Goal: Information Seeking & Learning: Learn about a topic

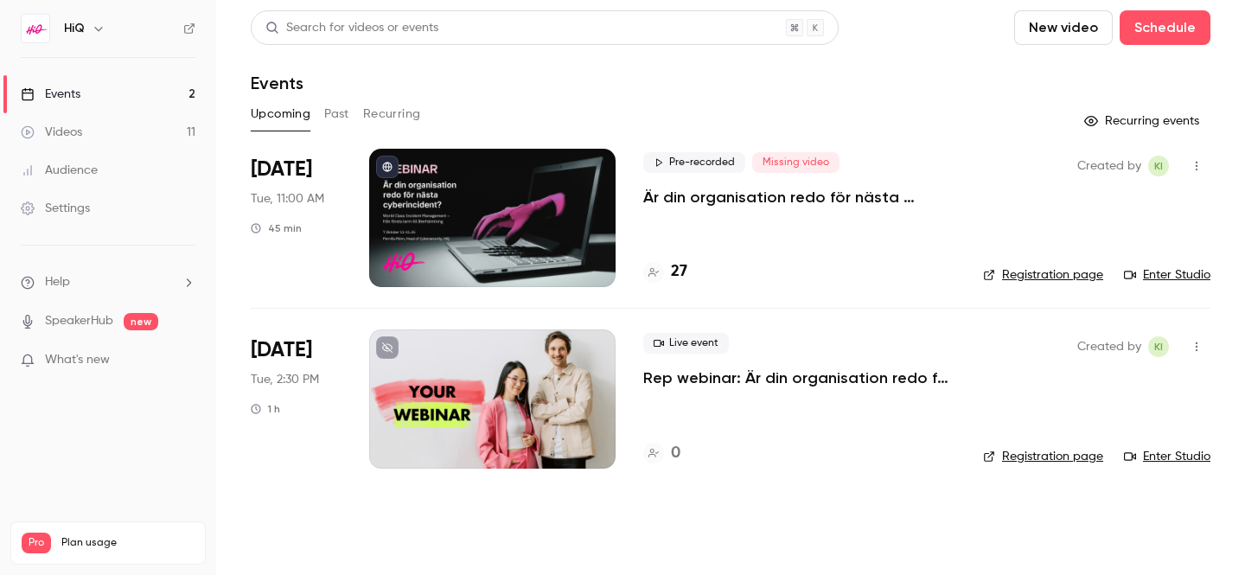
click at [98, 30] on icon "button" at bounding box center [99, 29] width 14 height 14
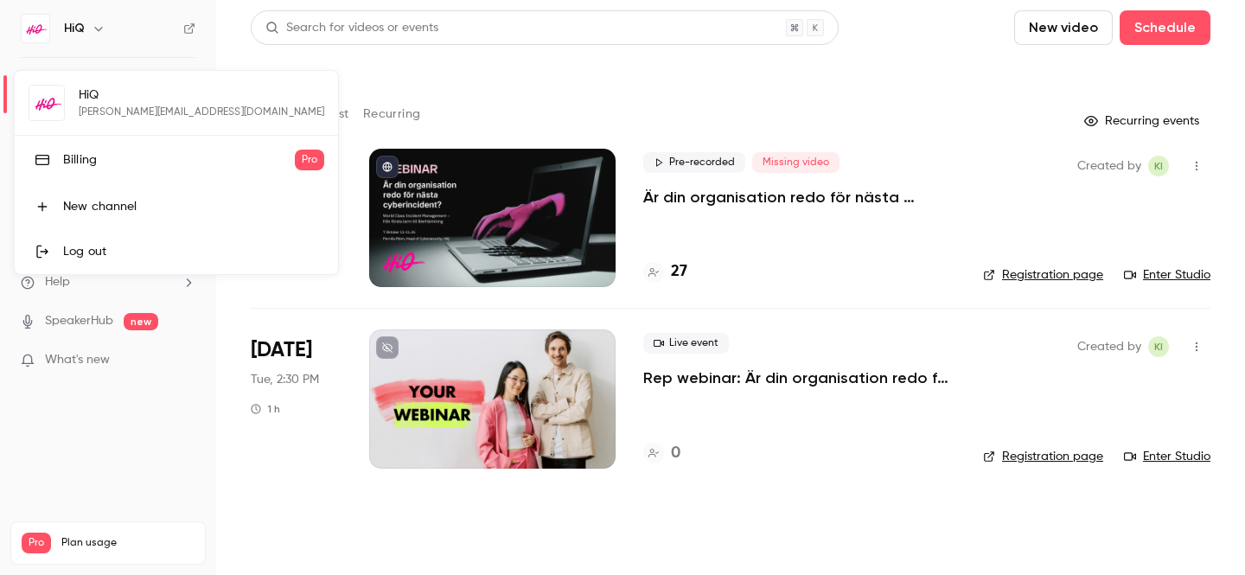
click at [443, 64] on div at bounding box center [622, 287] width 1245 height 575
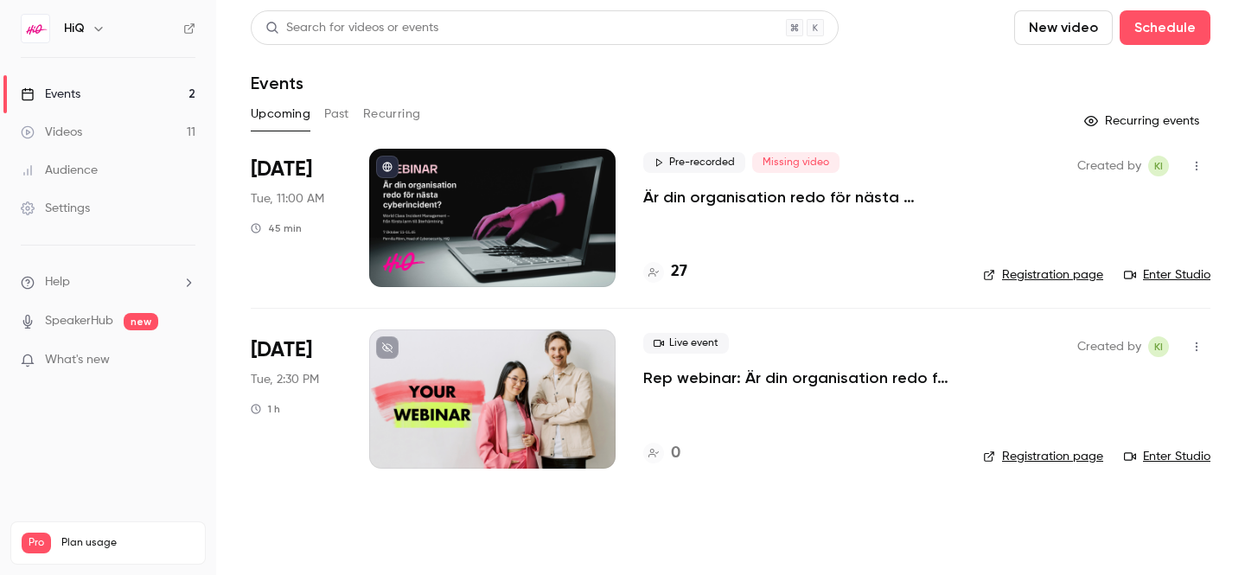
click at [338, 115] on button "Past" at bounding box center [336, 114] width 25 height 28
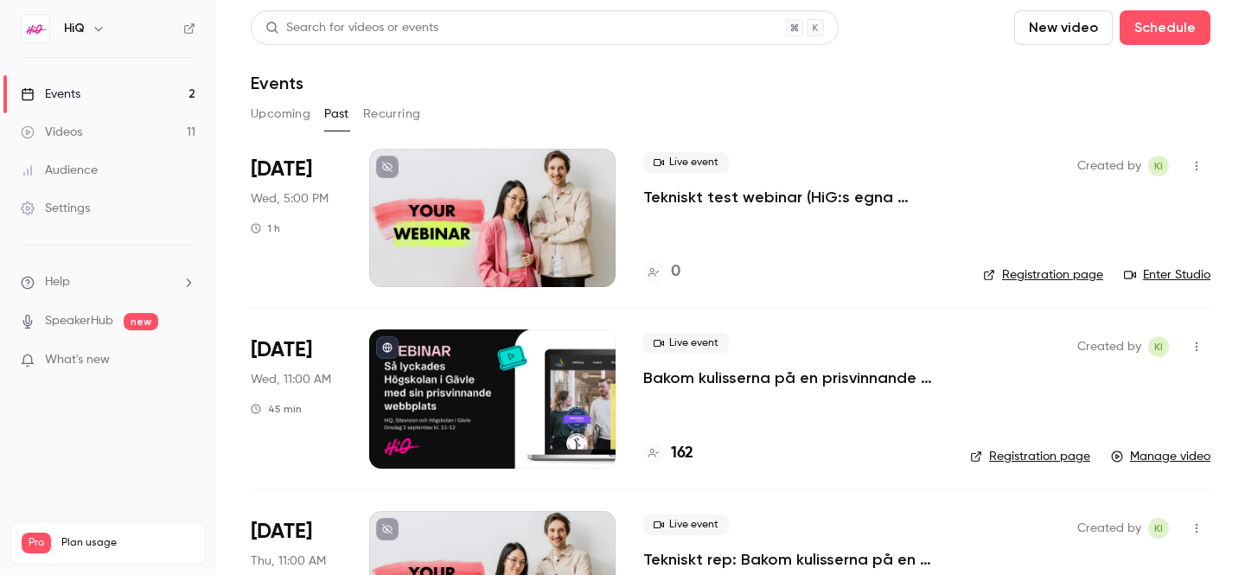
click at [482, 394] on div at bounding box center [492, 398] width 246 height 138
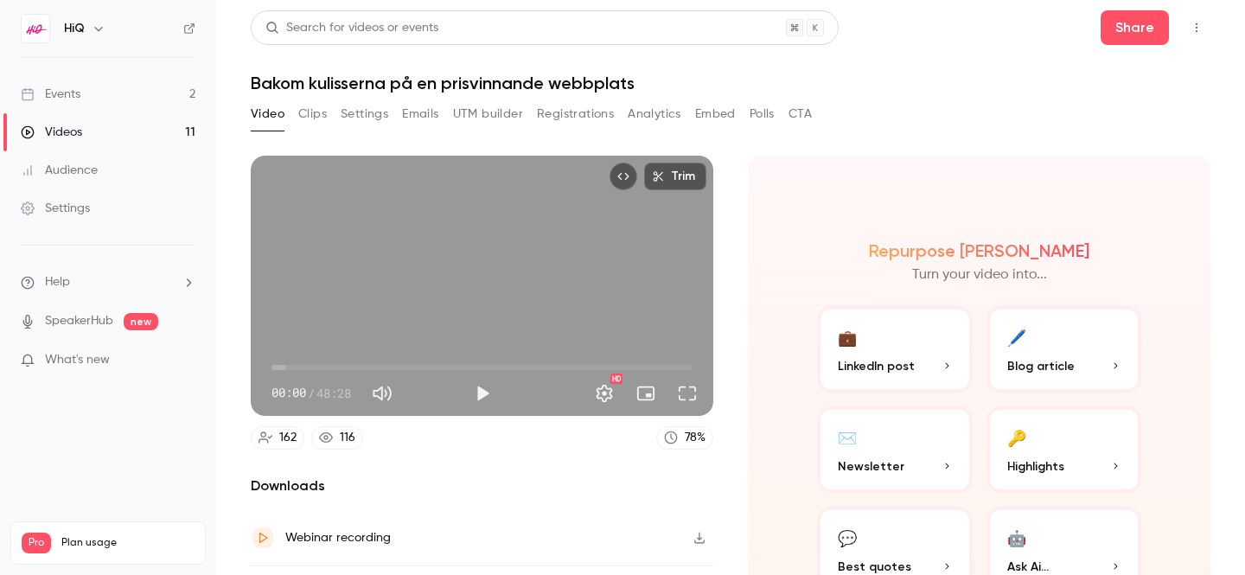
click at [651, 109] on button "Analytics" at bounding box center [654, 114] width 54 height 28
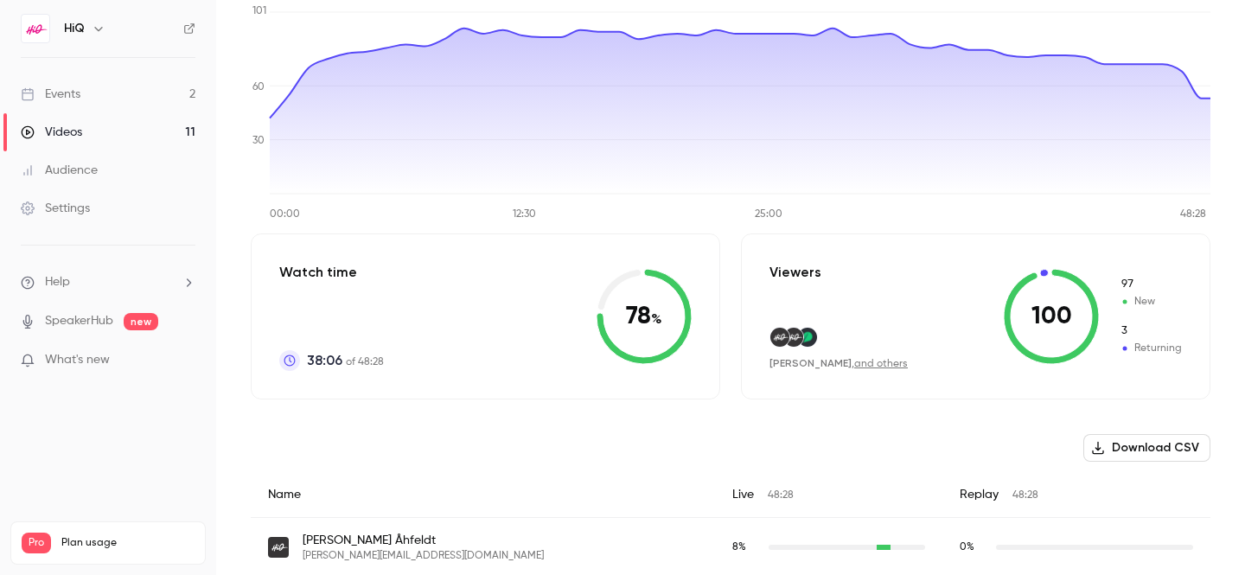
scroll to position [196, 0]
click at [1140, 448] on button "Download CSV" at bounding box center [1146, 447] width 127 height 28
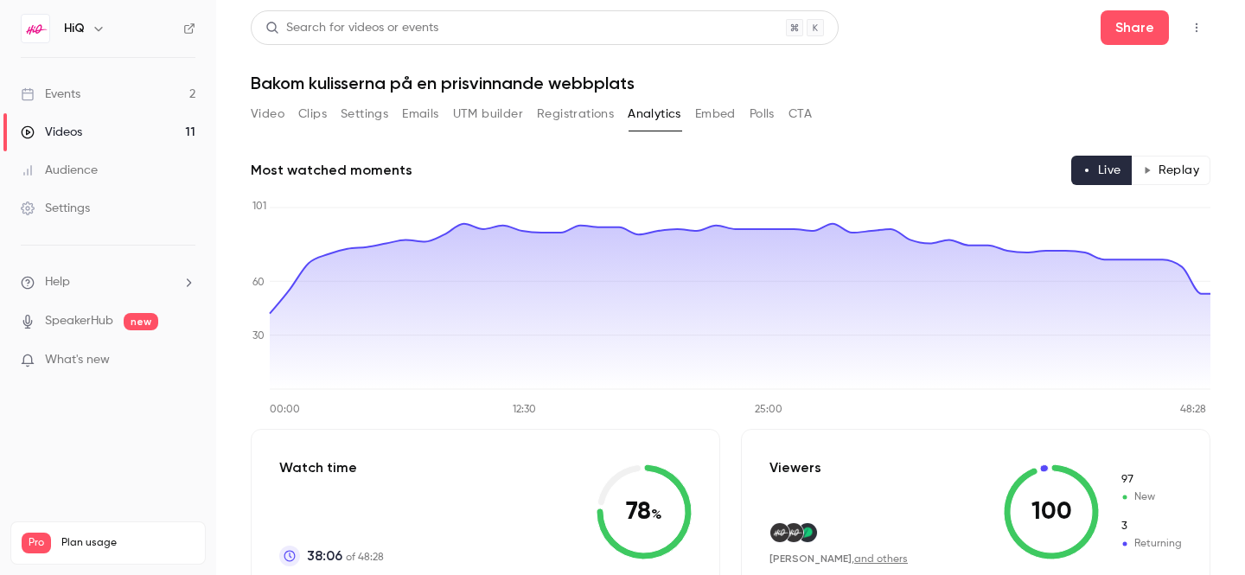
click at [570, 123] on button "Registrations" at bounding box center [575, 114] width 77 height 28
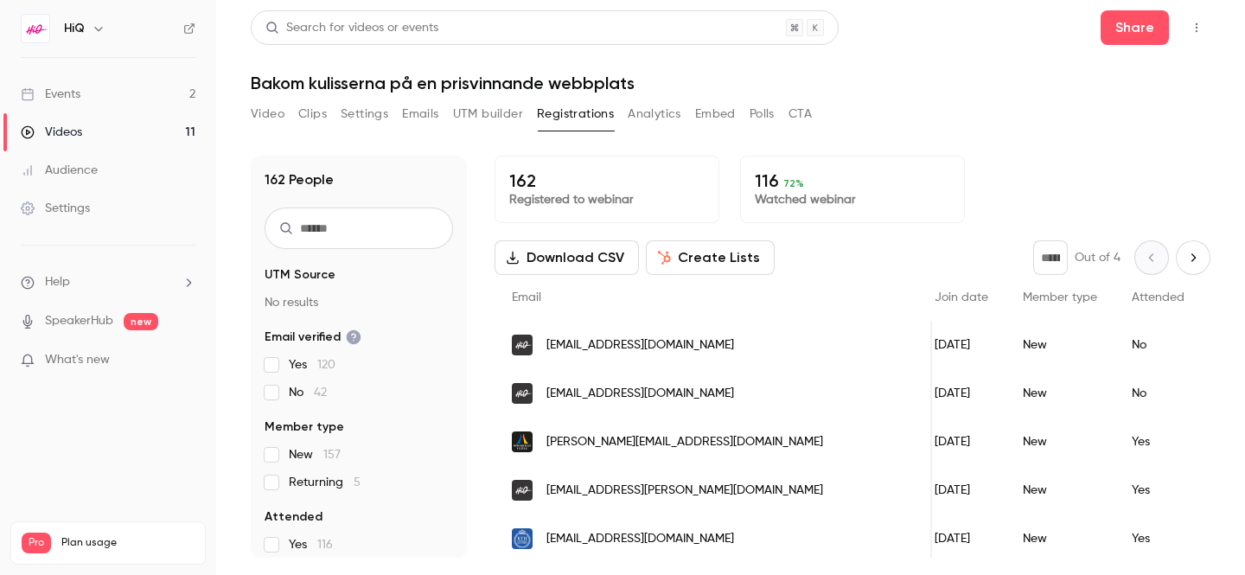
scroll to position [1, 0]
click at [554, 247] on button "Download CSV" at bounding box center [566, 256] width 144 height 35
